Goal: Information Seeking & Learning: Find specific fact

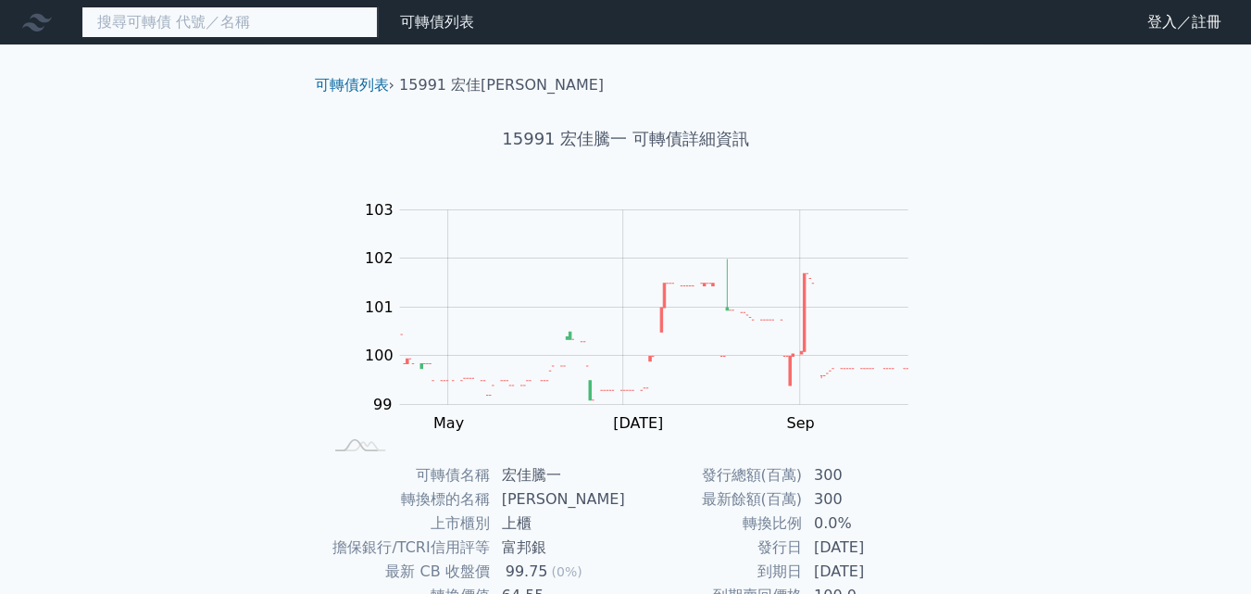
click at [220, 34] on input at bounding box center [229, 21] width 296 height 31
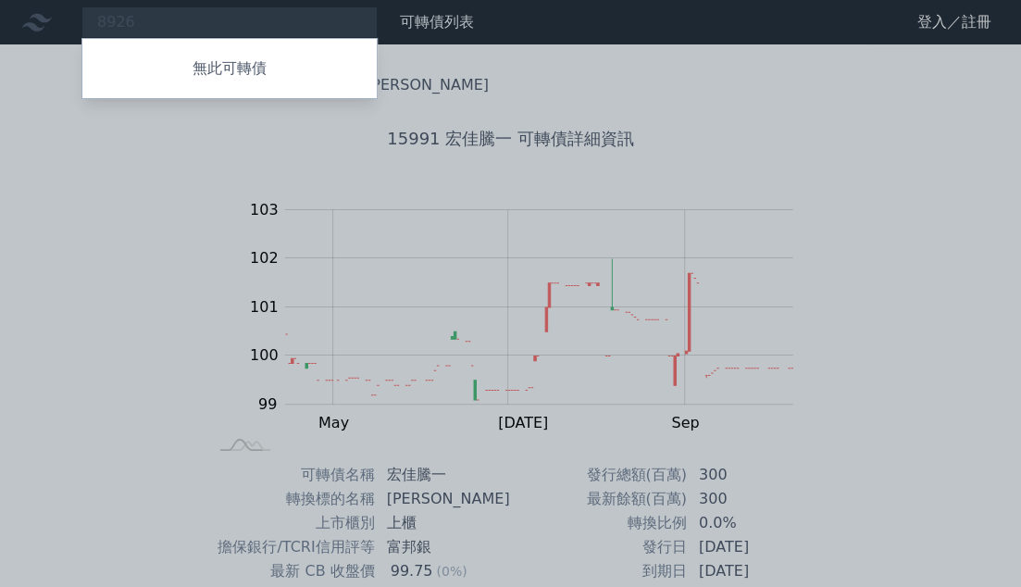
click at [157, 23] on div at bounding box center [510, 293] width 1021 height 587
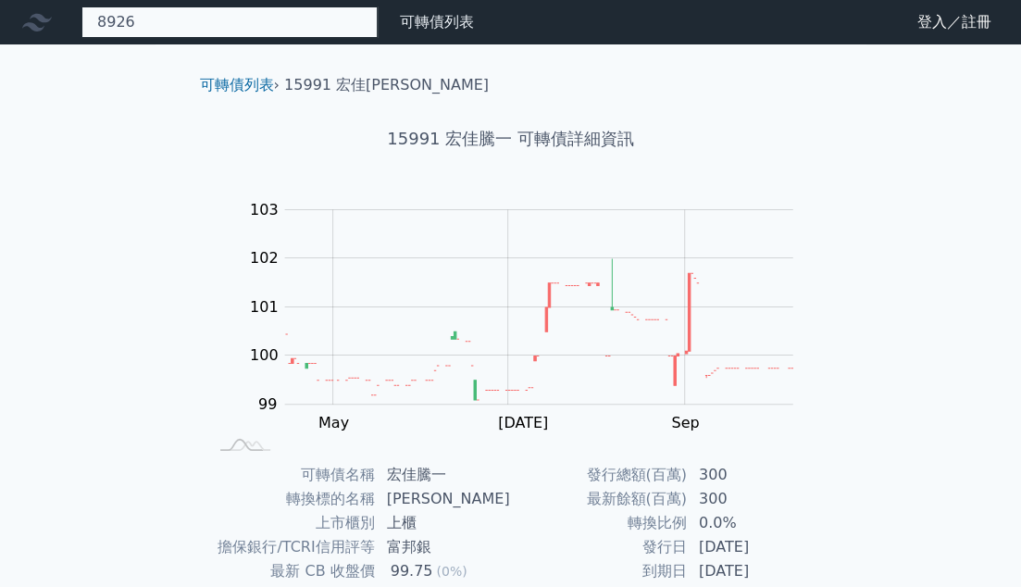
click at [167, 21] on div "8926 無此可轉債" at bounding box center [229, 21] width 296 height 31
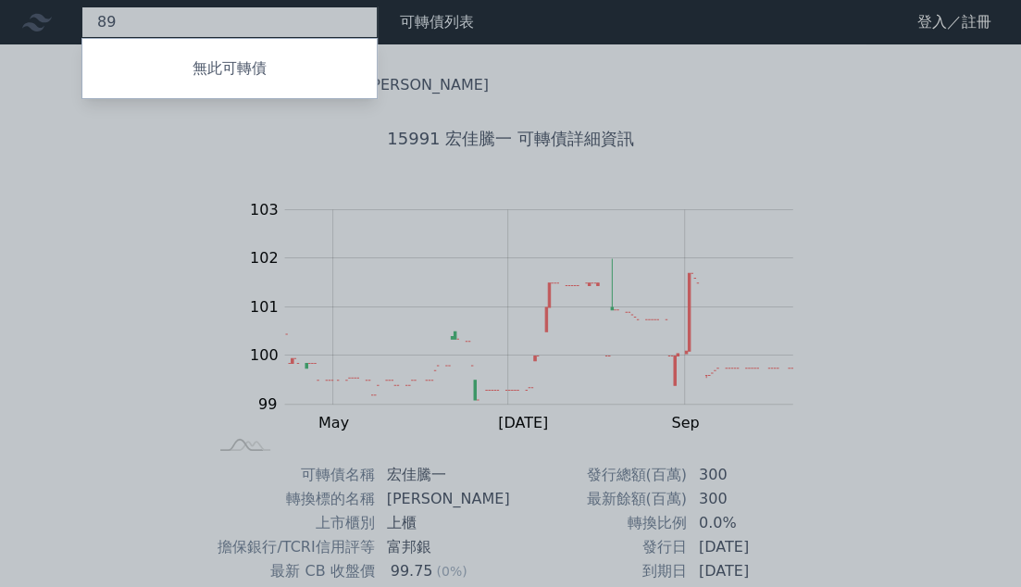
type input "8"
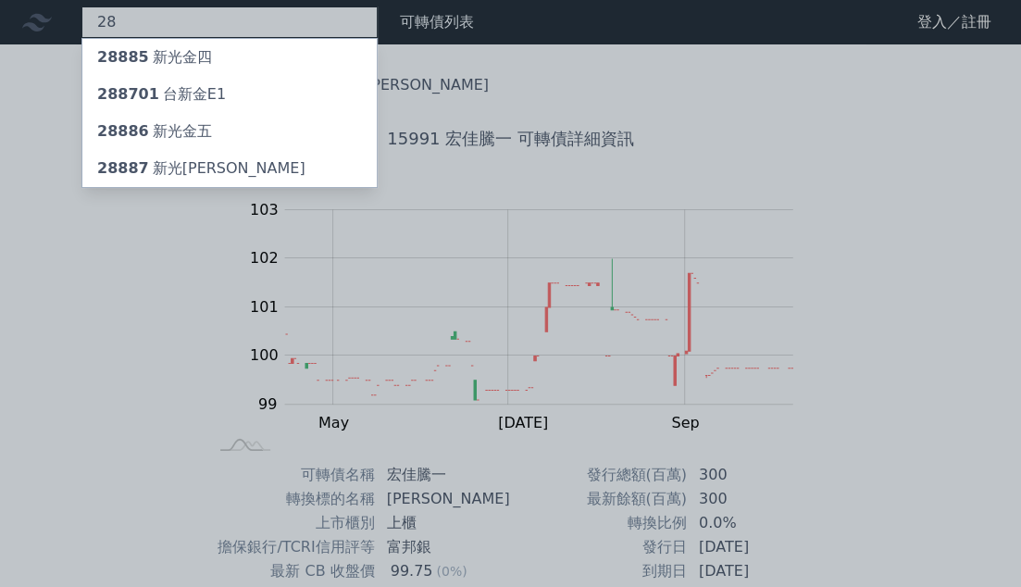
type input "2"
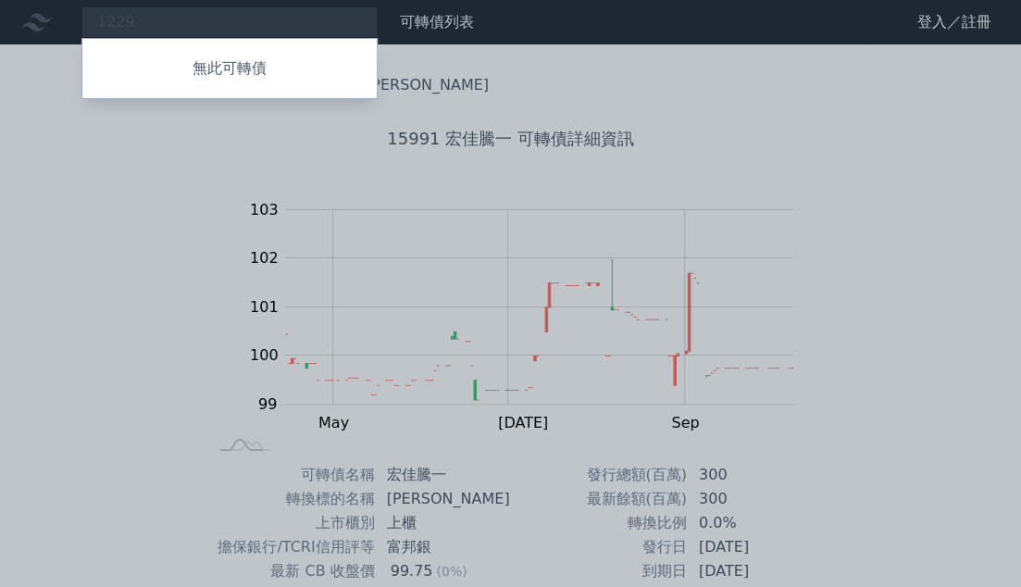
drag, startPoint x: 142, startPoint y: 23, endPoint x: 88, endPoint y: 19, distance: 53.8
click at [88, 19] on div at bounding box center [510, 293] width 1021 height 587
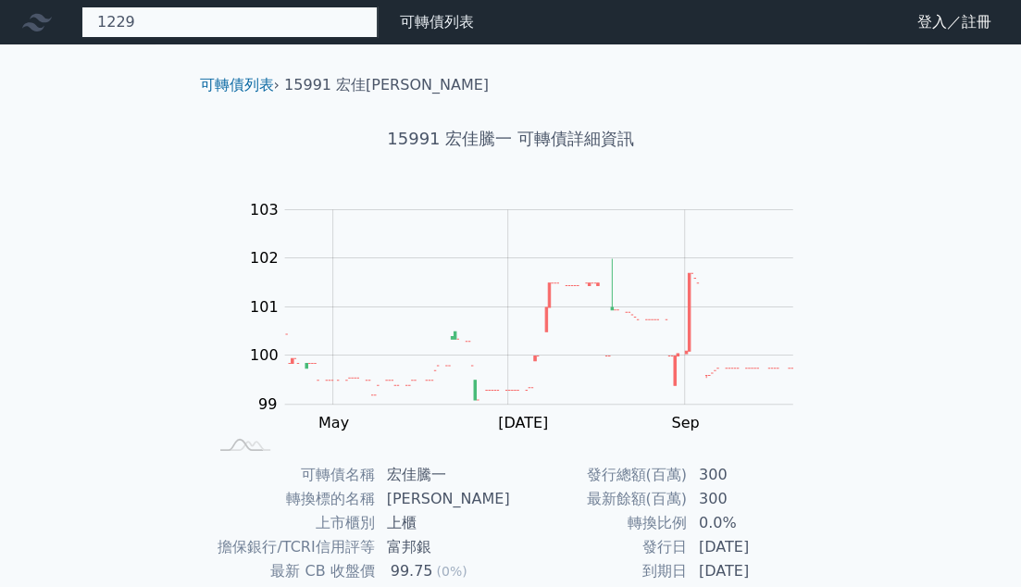
click at [156, 22] on div "1229 無此可轉債" at bounding box center [229, 21] width 296 height 31
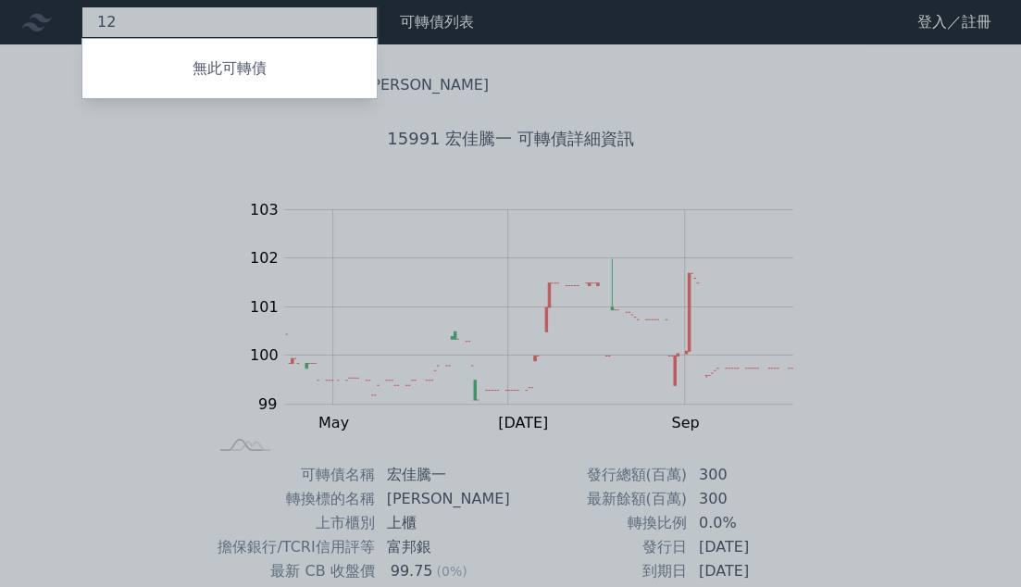
type input "1"
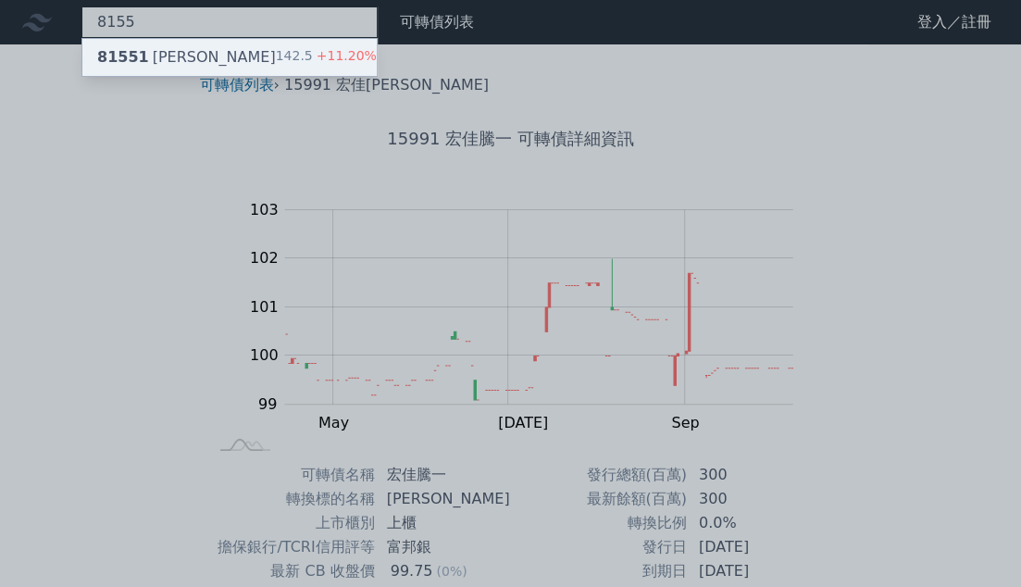
type input "8155"
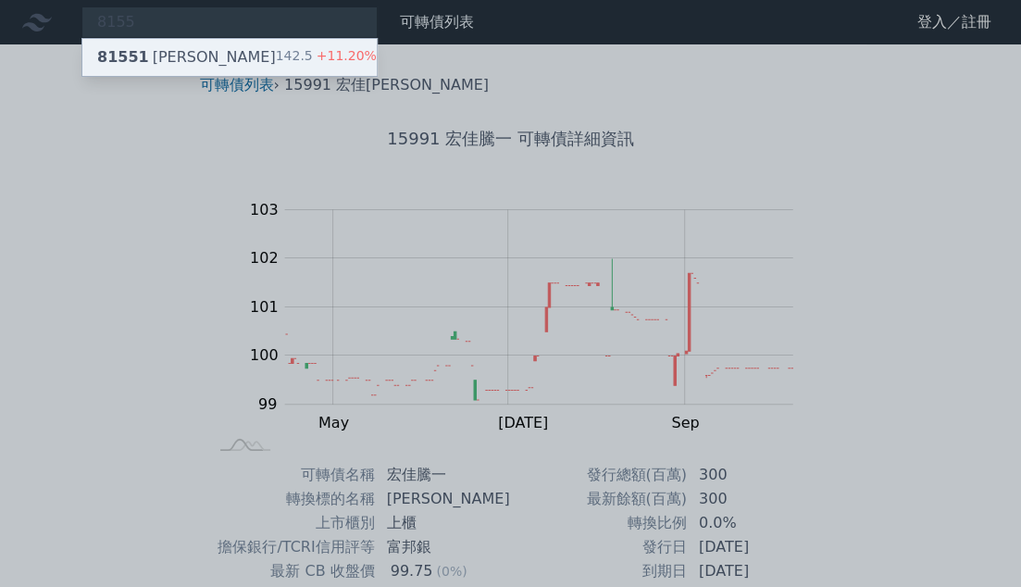
click at [173, 58] on div "81551 [PERSON_NAME]" at bounding box center [186, 57] width 179 height 22
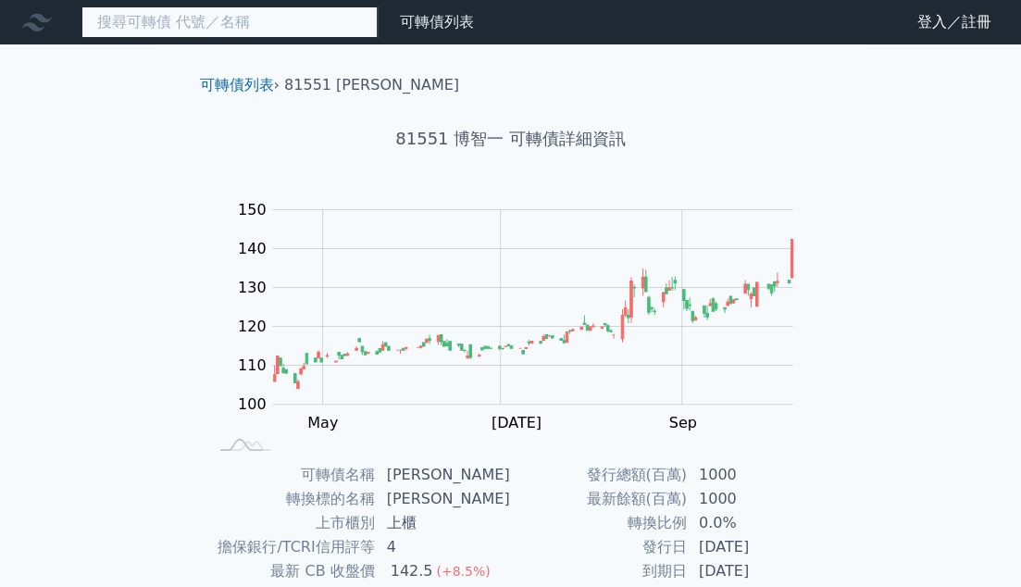
click at [194, 31] on input at bounding box center [229, 21] width 296 height 31
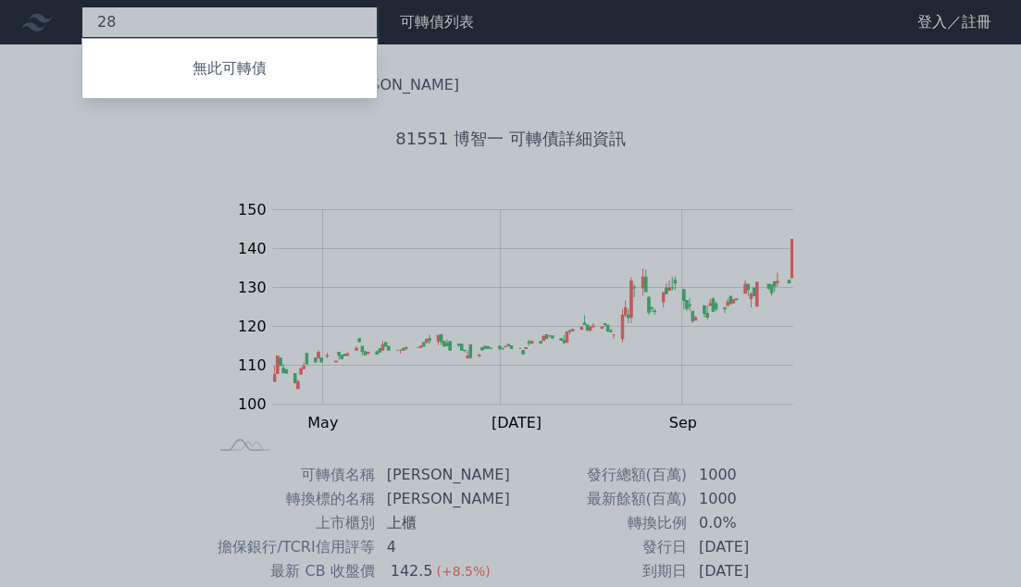
type input "2"
type input "6"
type input "2"
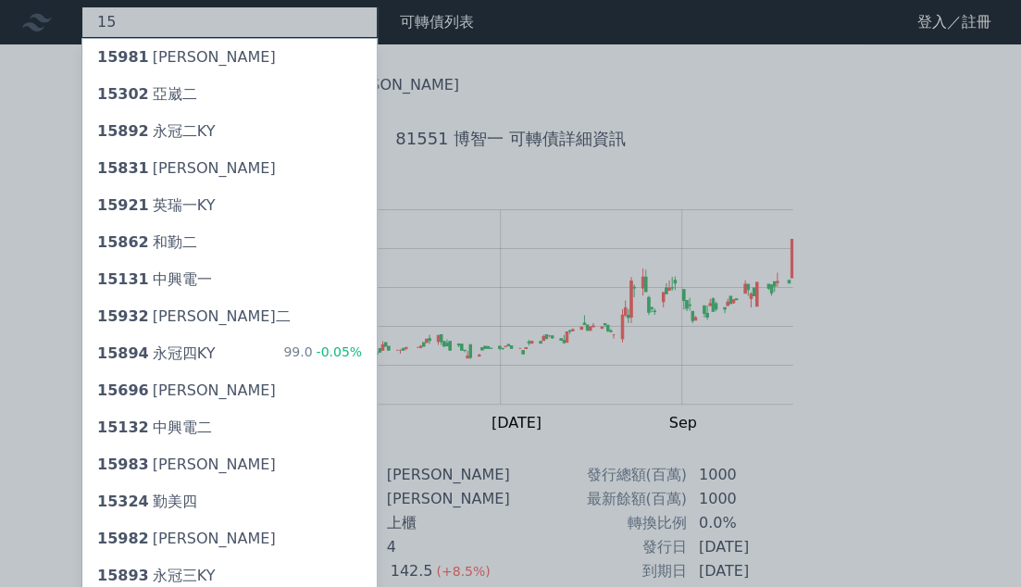
type input "1"
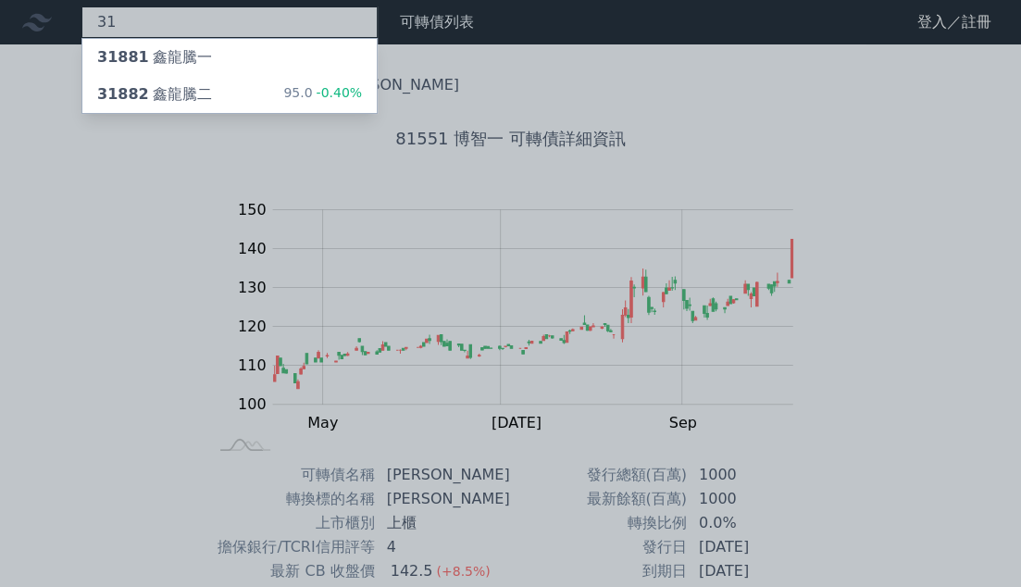
type input "3"
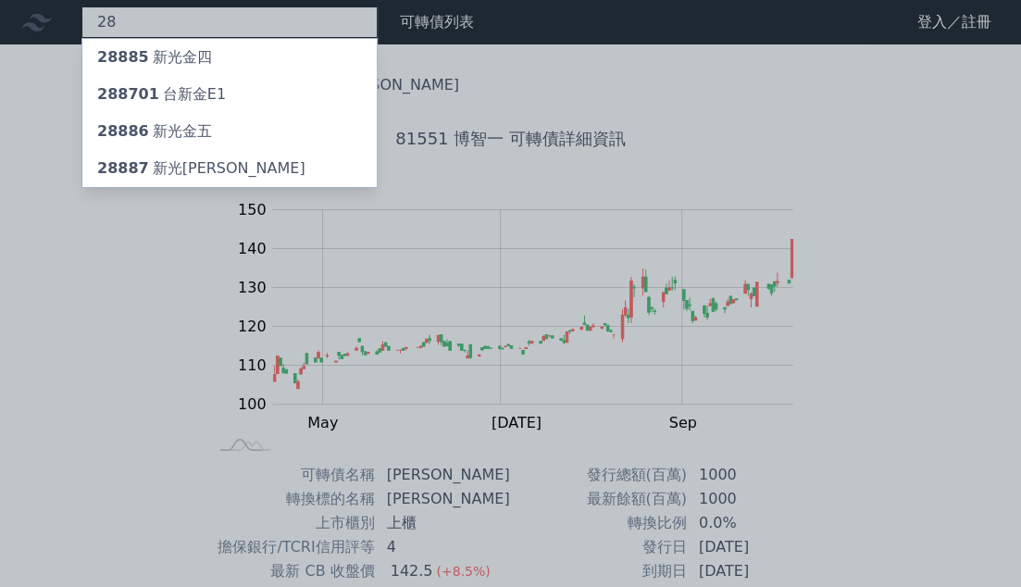
type input "2"
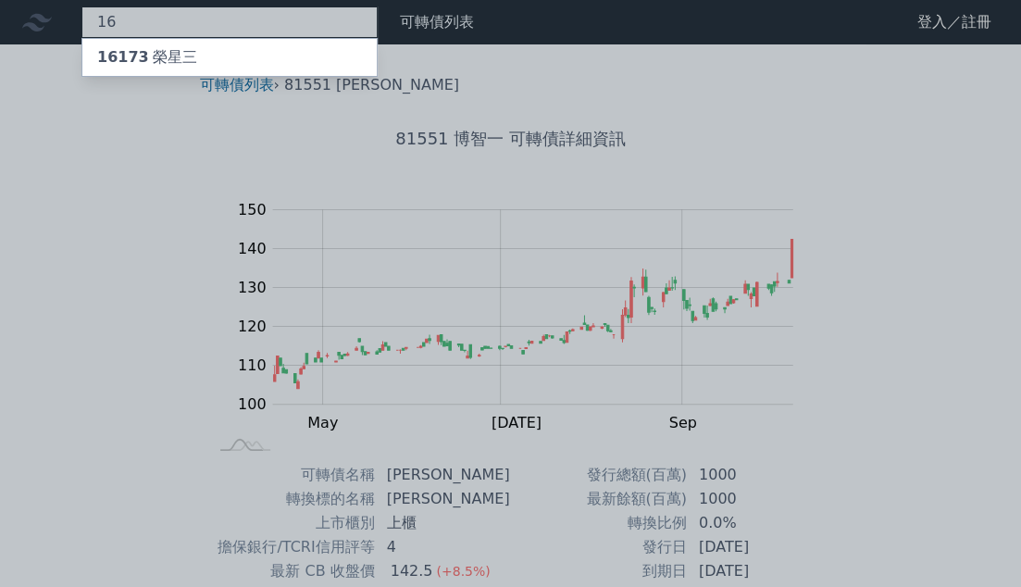
type input "1"
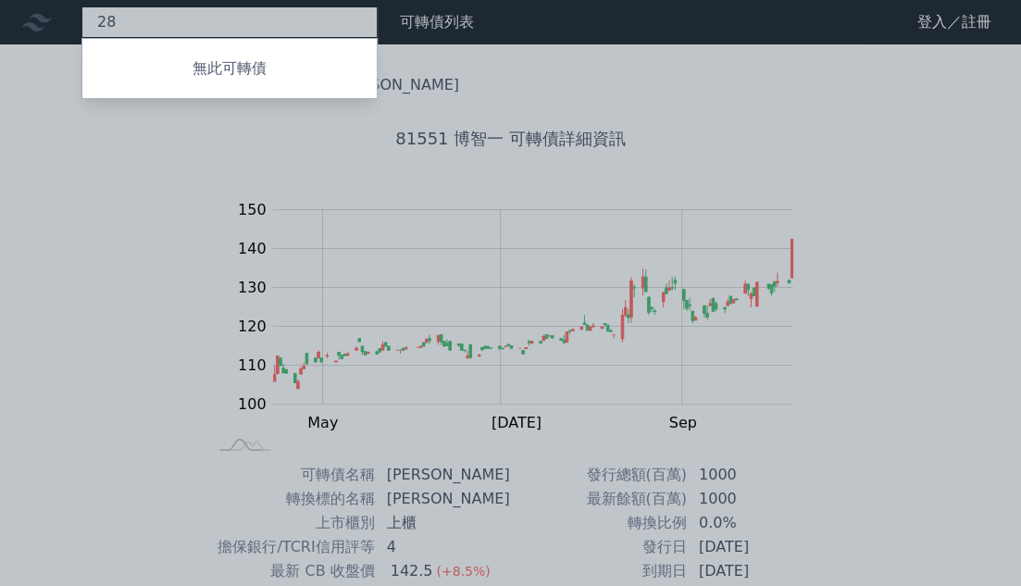
type input "2"
type input "1"
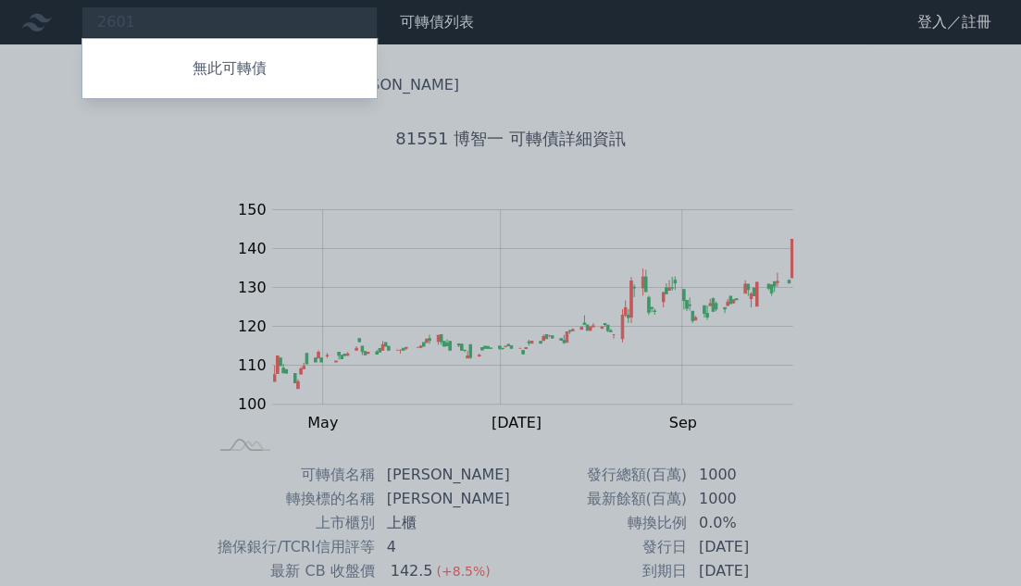
click at [157, 21] on div at bounding box center [510, 293] width 1021 height 586
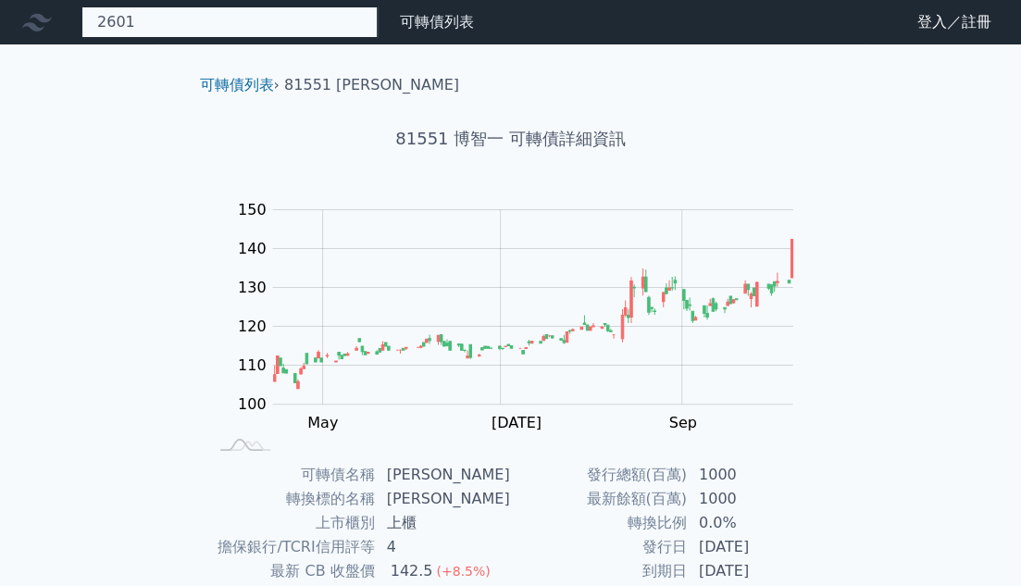
click at [157, 22] on div "2601 無此可轉債" at bounding box center [229, 21] width 296 height 31
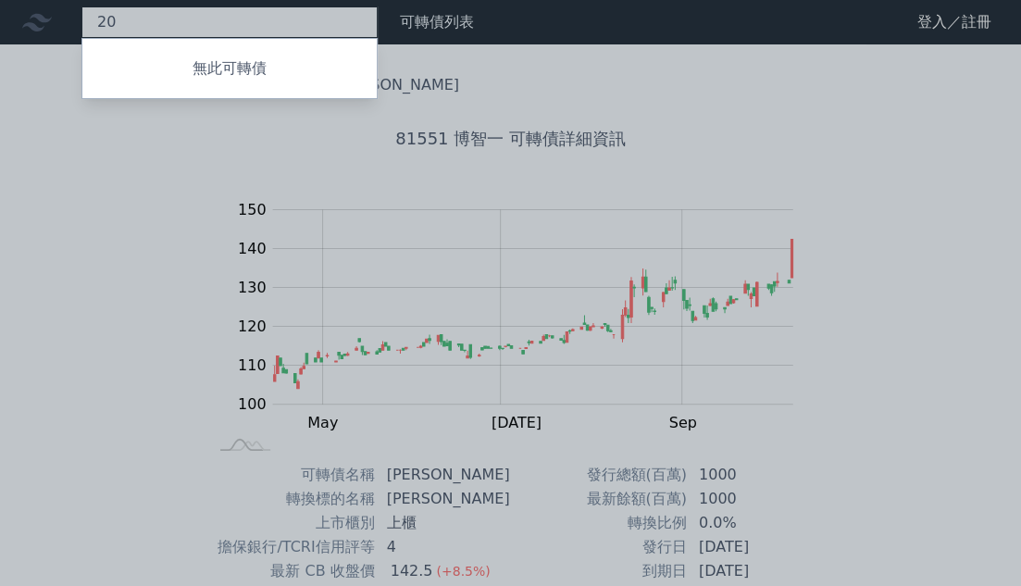
type input "2"
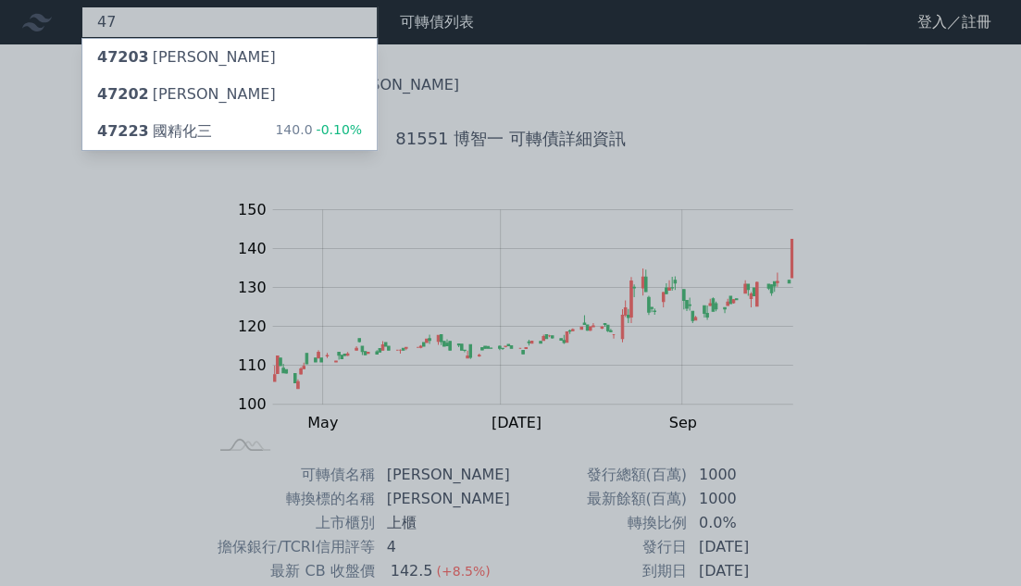
type input "4"
type input "3"
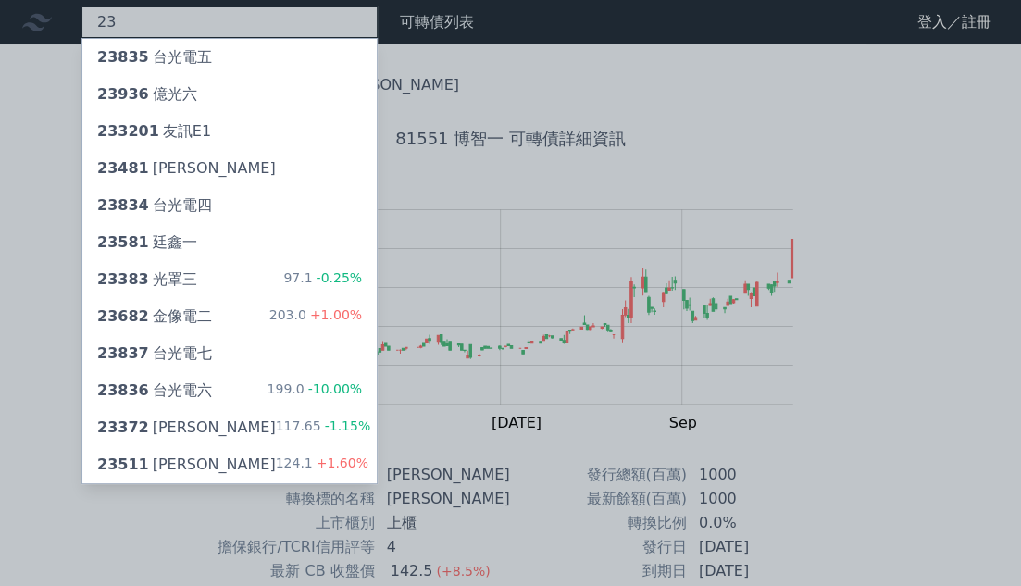
type input "2"
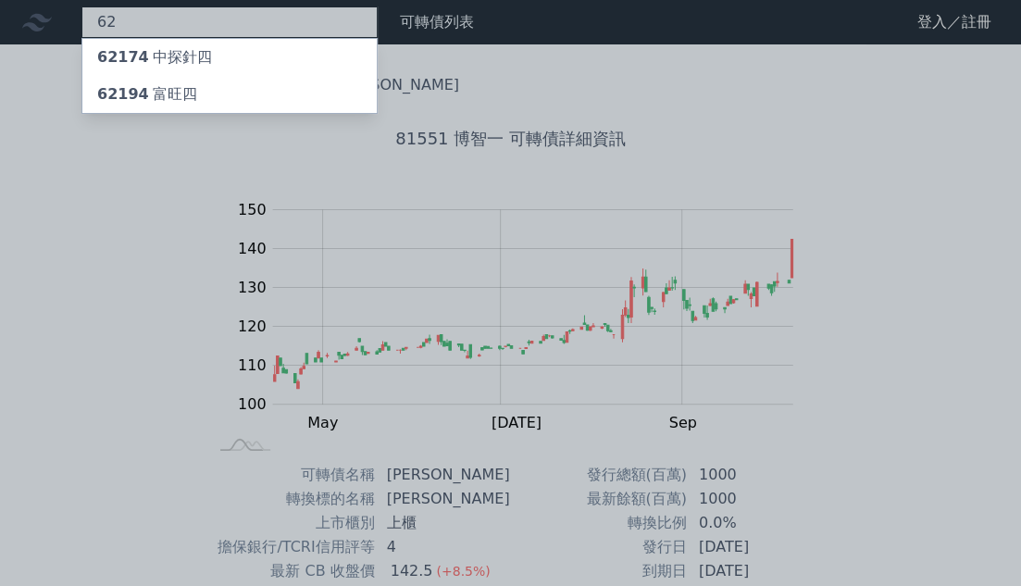
type input "6"
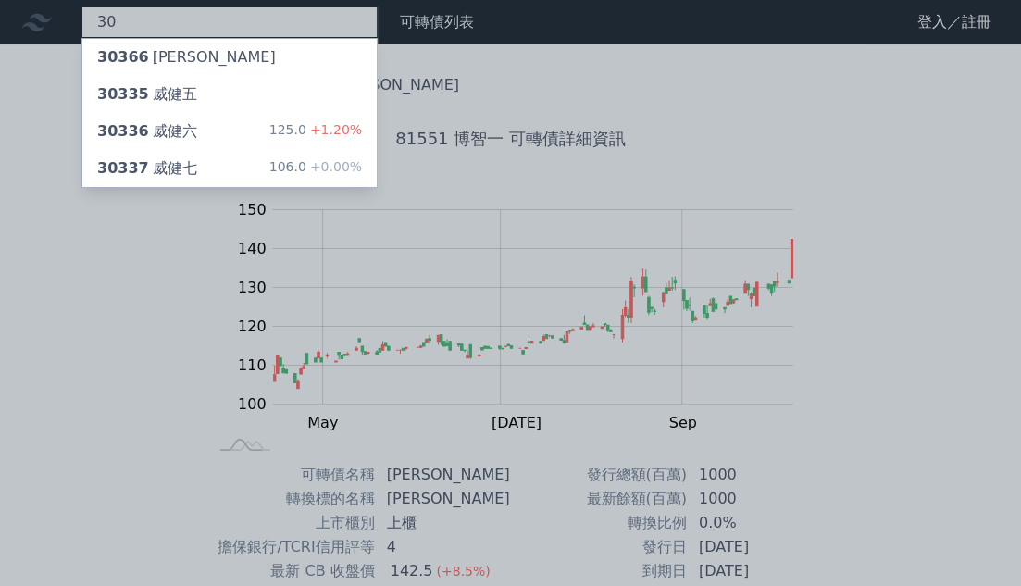
type input "3"
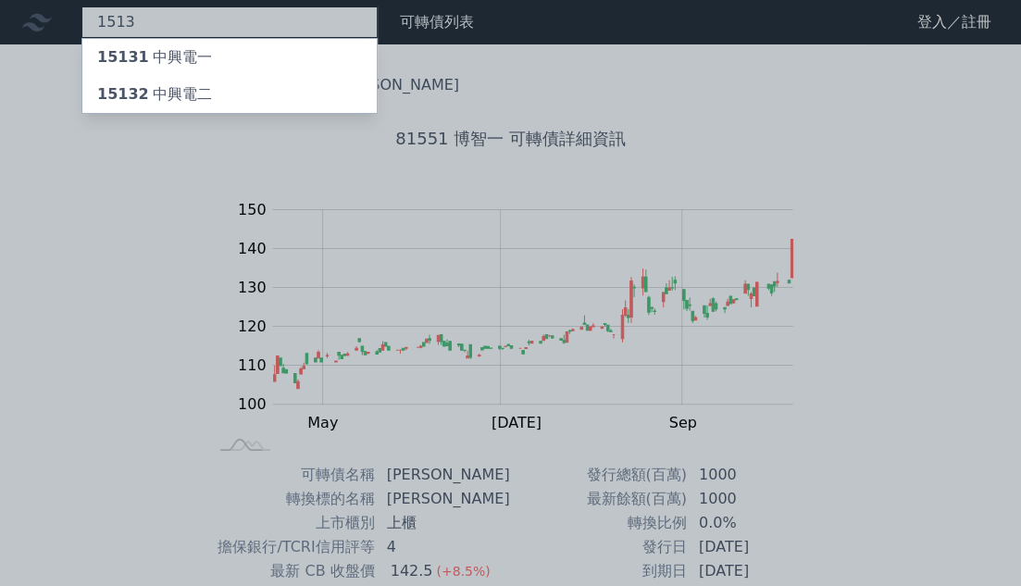
type input "1513"
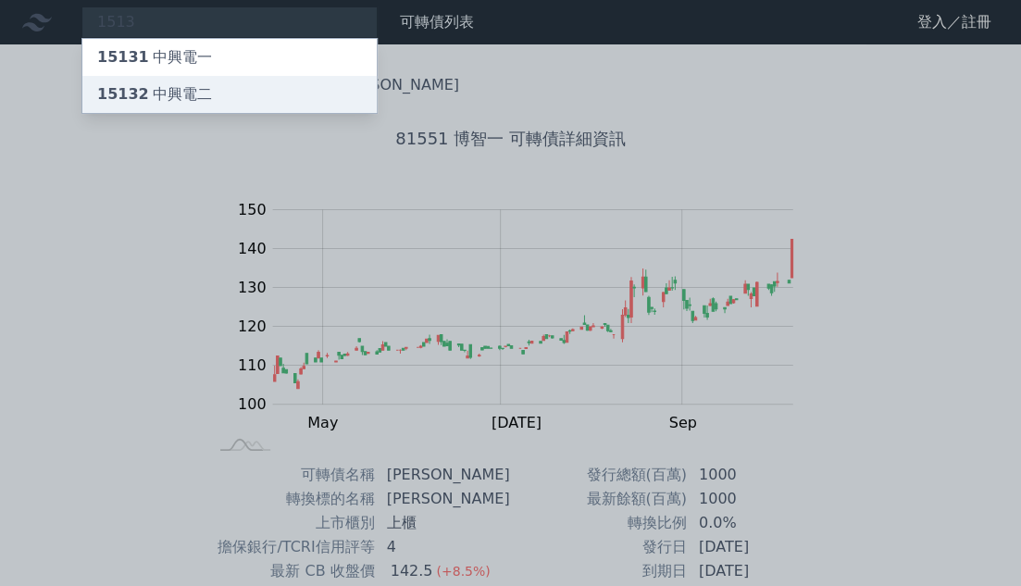
click at [176, 86] on div "15132 中興電二" at bounding box center [154, 94] width 115 height 22
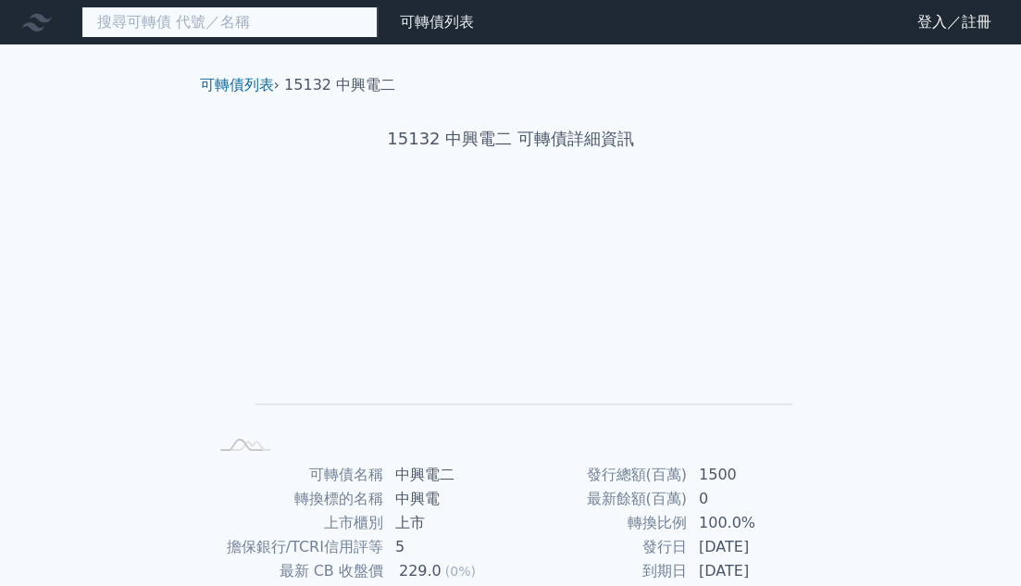
click at [171, 18] on input at bounding box center [229, 21] width 296 height 31
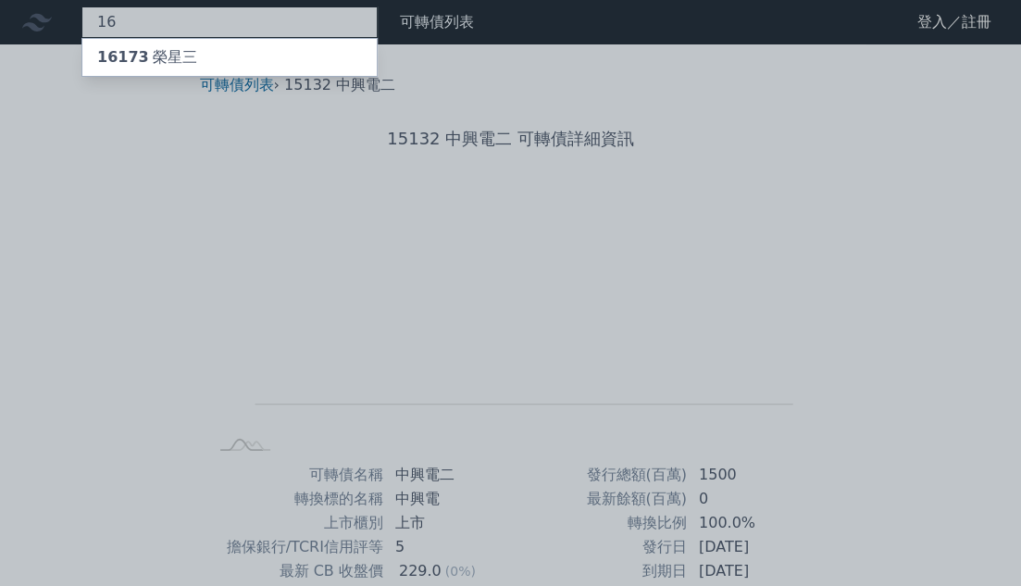
type input "1"
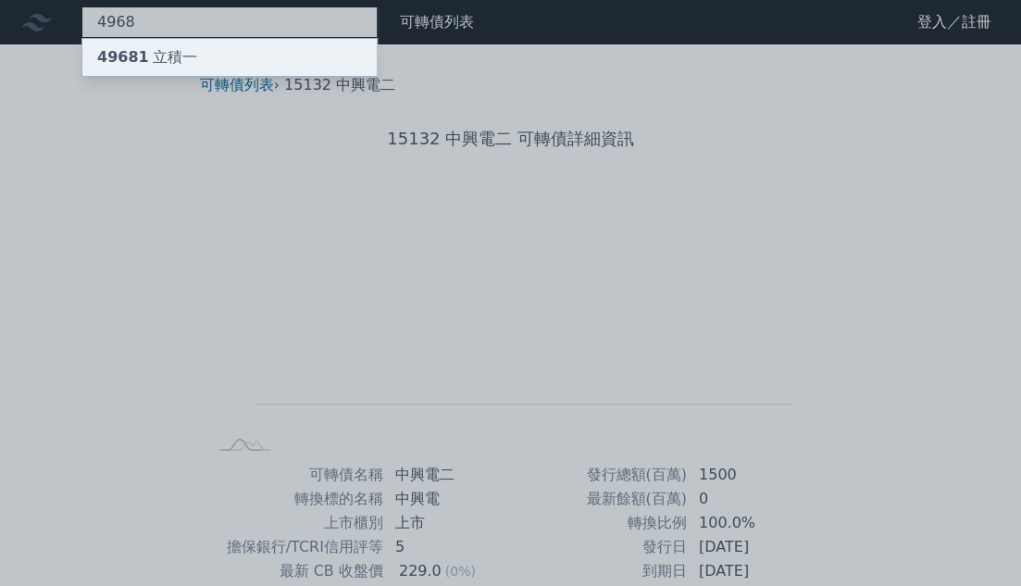
type input "4968"
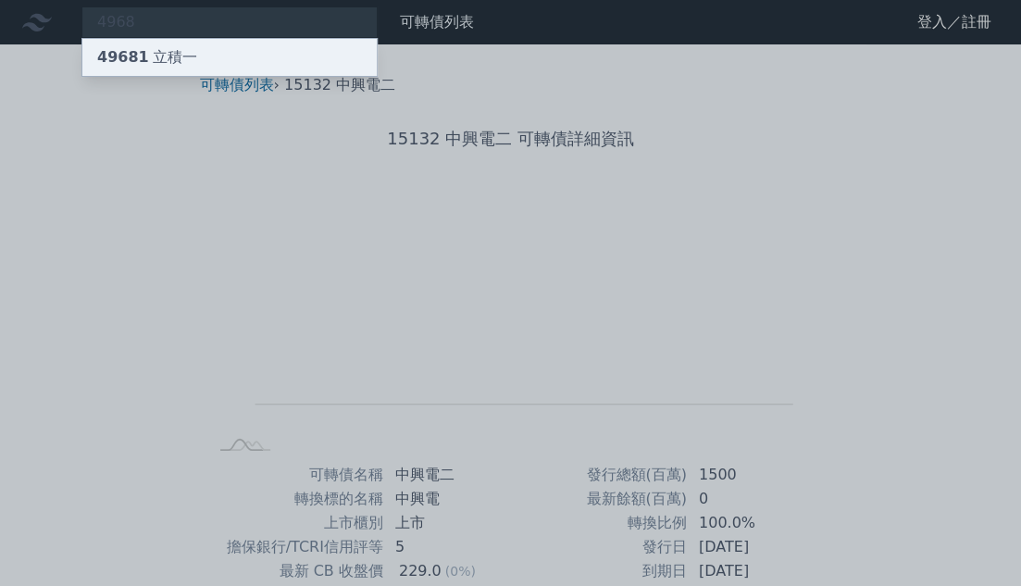
click at [219, 52] on div "49681 立積一" at bounding box center [229, 57] width 294 height 37
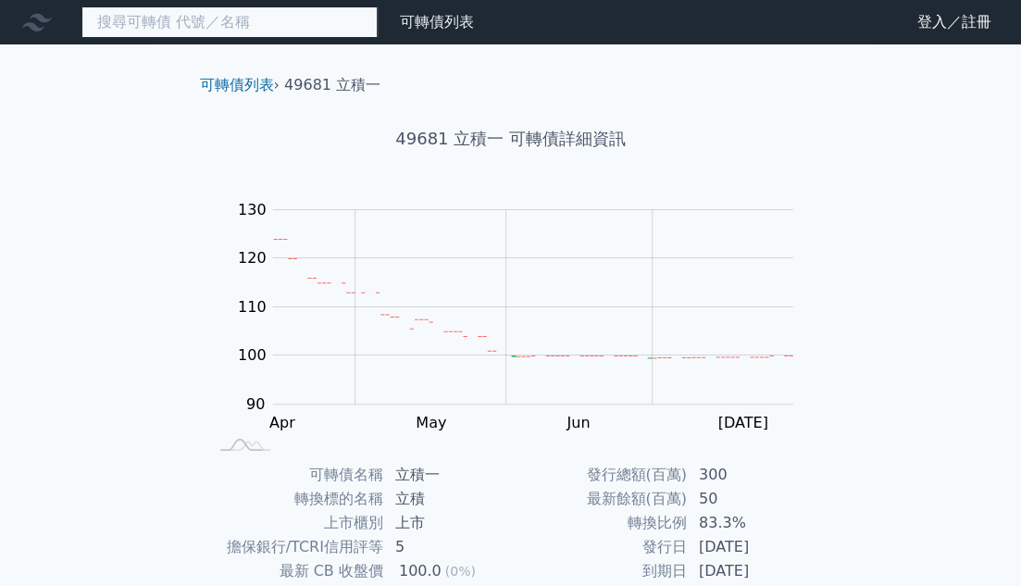
click at [269, 27] on input at bounding box center [229, 21] width 296 height 31
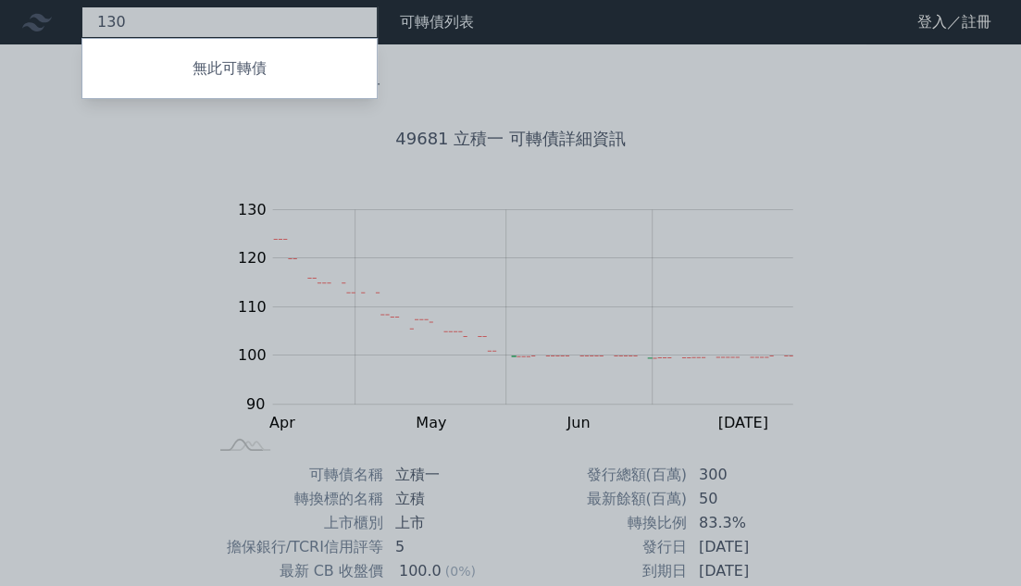
type input "1304"
